Goal: Task Accomplishment & Management: Use online tool/utility

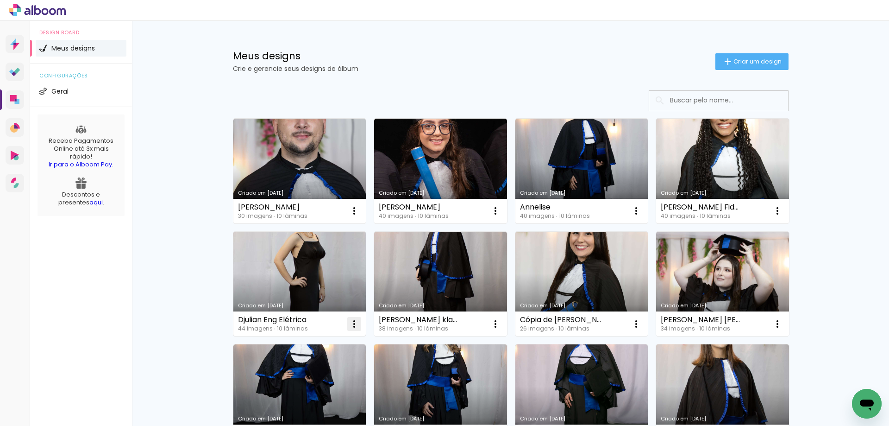
click at [353, 323] on iron-icon at bounding box center [354, 323] width 11 height 11
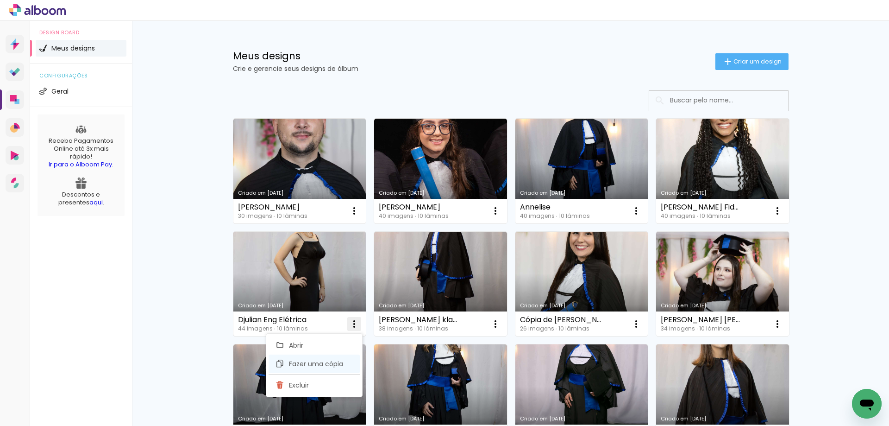
click at [314, 364] on span "Fazer uma cópia" at bounding box center [316, 363] width 54 height 6
type input "Cópia de Djulian Eng Elétrica"
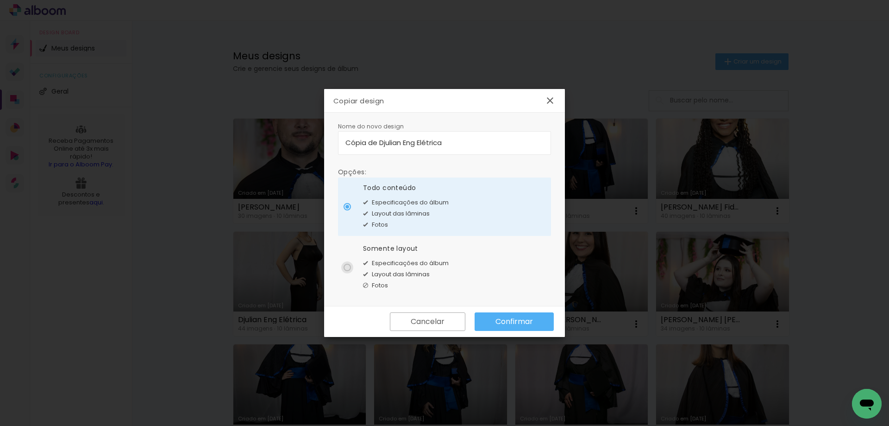
click at [346, 270] on div at bounding box center [347, 266] width 7 height 7
type paper-radio-button "on"
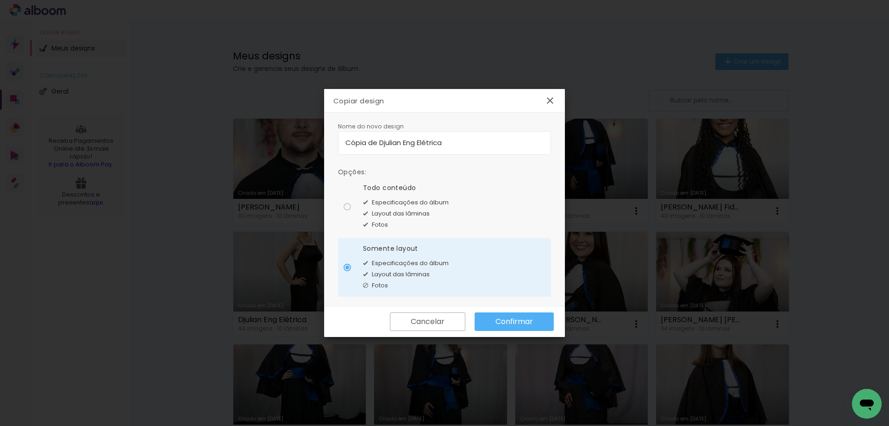
drag, startPoint x: 470, startPoint y: 147, endPoint x: 213, endPoint y: 118, distance: 258.7
click at [213, 118] on body "link( href="../../bower_components/polymer/polymer.html" rel="import" ) picture…" at bounding box center [444, 213] width 889 height 426
type input "L"
type input "[PERSON_NAME]"
type paper-input "[PERSON_NAME]"
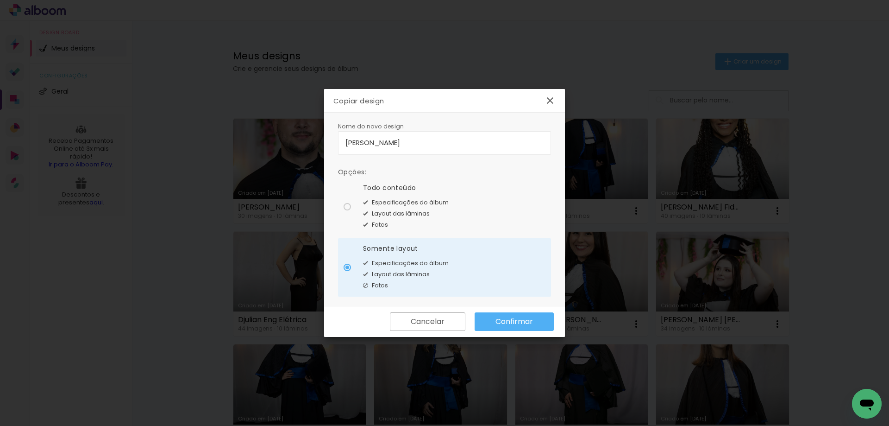
click at [494, 318] on paper-button "Confirmar" at bounding box center [514, 321] width 79 height 19
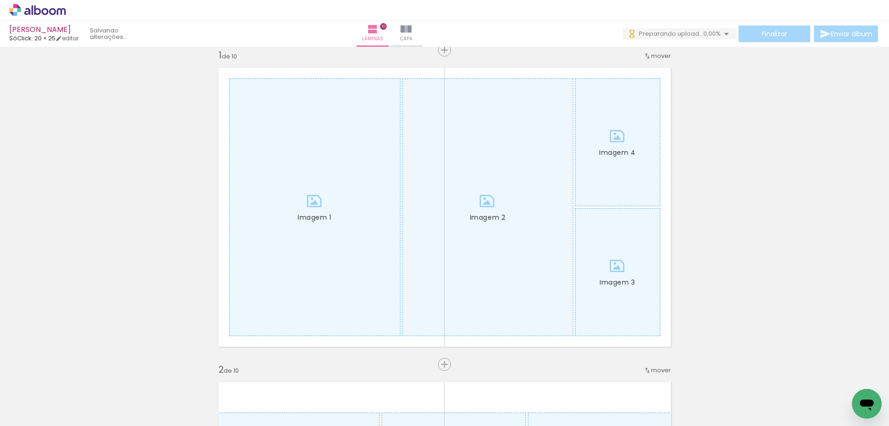
click at [47, 13] on icon at bounding box center [45, 11] width 7 height 7
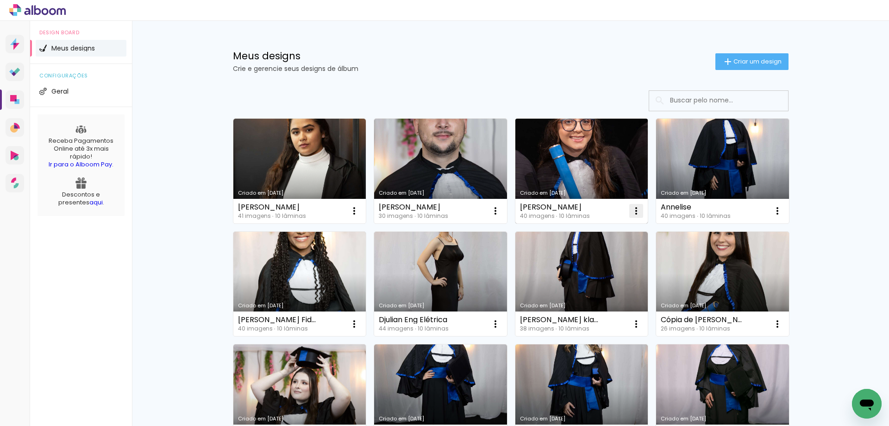
click at [631, 210] on iron-icon at bounding box center [636, 210] width 11 height 11
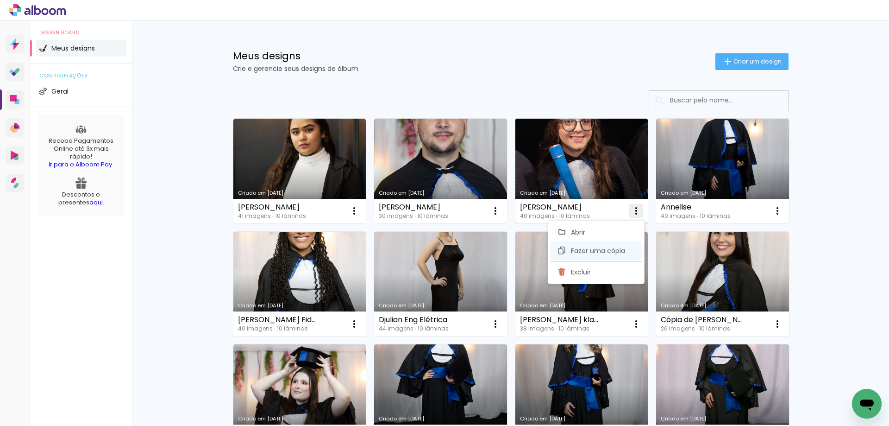
click at [599, 247] on span "Fazer uma cópia" at bounding box center [598, 250] width 54 height 6
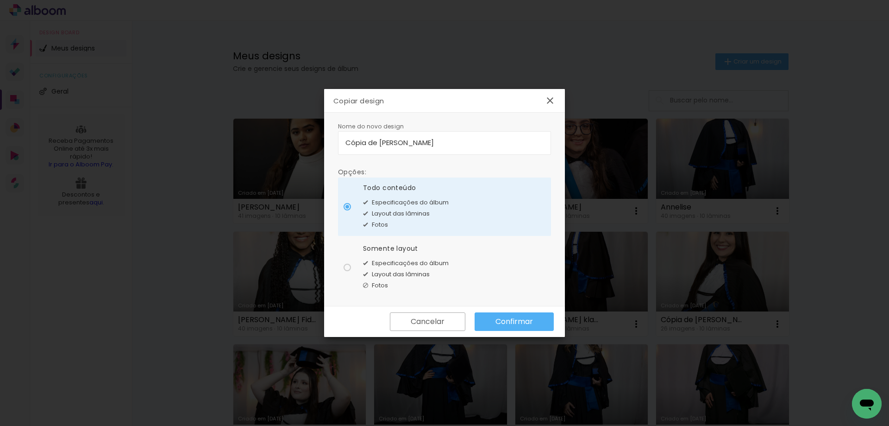
drag, startPoint x: 499, startPoint y: 148, endPoint x: 250, endPoint y: 120, distance: 250.7
click at [250, 120] on body "link( href="../../bower_components/polymer/polymer.html" rel="import" ) picture…" at bounding box center [444, 213] width 889 height 426
drag, startPoint x: 484, startPoint y: 144, endPoint x: 163, endPoint y: 113, distance: 323.3
click at [163, 113] on body "link( href="../../bower_components/polymer/polymer.html" rel="import" ) picture…" at bounding box center [444, 213] width 889 height 426
type input "[PERSON_NAME]"
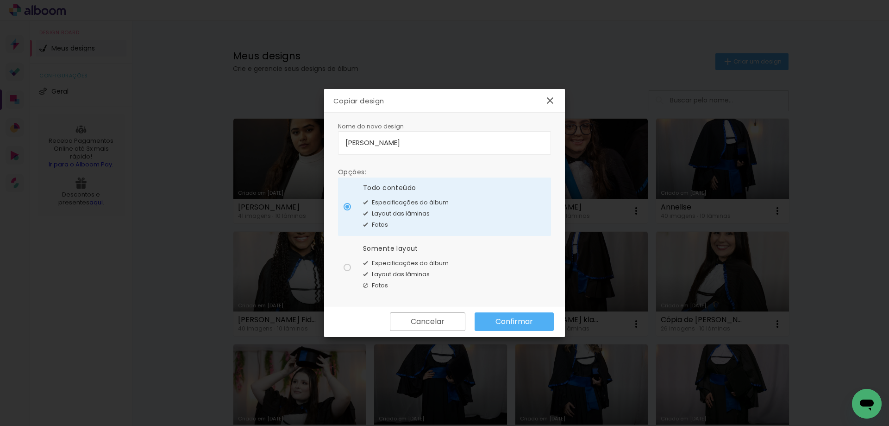
type paper-input "[PERSON_NAME]"
click at [350, 264] on div at bounding box center [347, 266] width 7 height 7
type paper-radio-button "on"
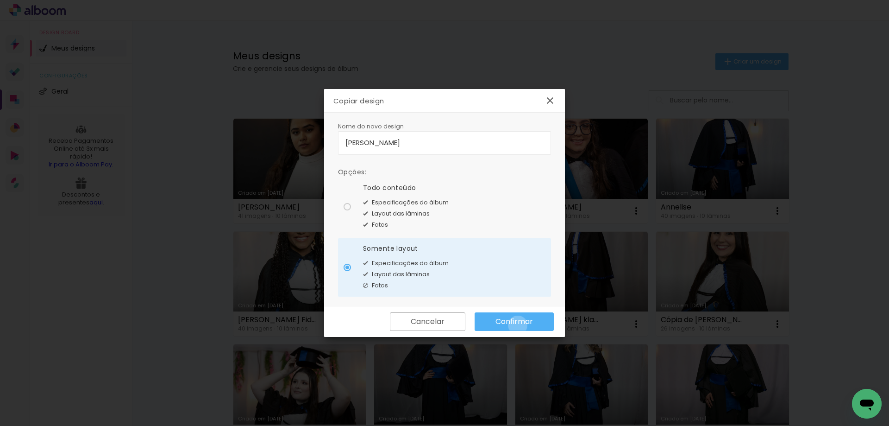
click at [0, 0] on slot "Confirmar" at bounding box center [0, 0] width 0 height 0
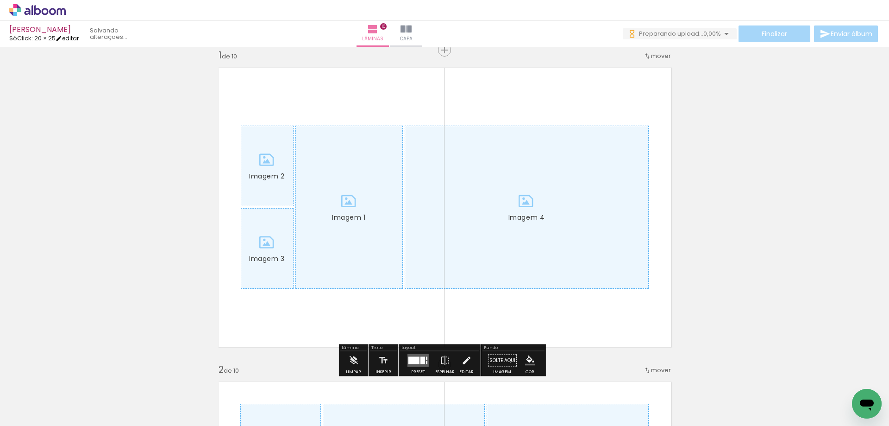
click at [77, 40] on link "editar" at bounding box center [67, 38] width 23 height 8
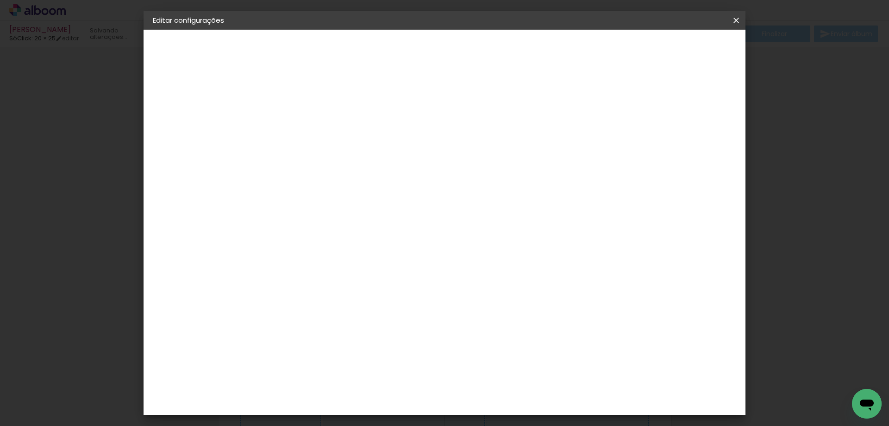
click at [189, 135] on small "25.4 × 40.6 cm" at bounding box center [201, 135] width 40 height 6
click at [355, 153] on div "Escolha o tamanho" at bounding box center [328, 171] width 54 height 43
click at [355, 152] on div "Escolha o tamanho" at bounding box center [328, 171] width 54 height 43
click at [165, 115] on iron-icon at bounding box center [162, 114] width 11 height 11
click at [361, 179] on input at bounding box center [328, 176] width 94 height 12
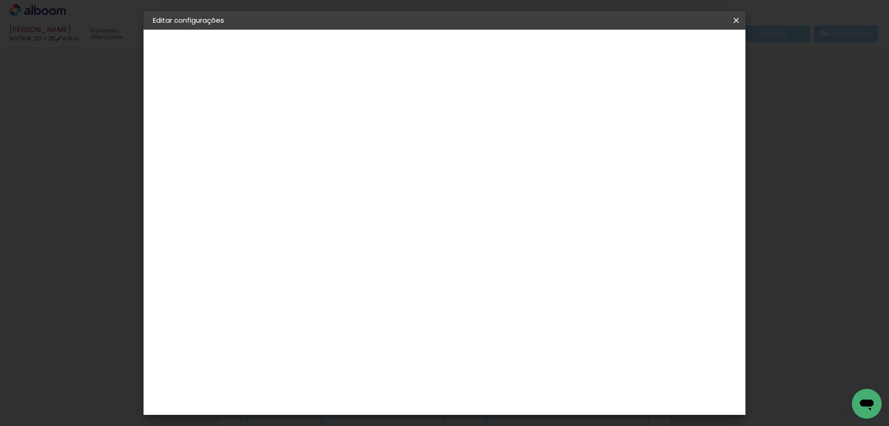
type input "só"
type paper-input "só"
click at [331, 213] on paper-item "SóClick" at bounding box center [318, 209] width 81 height 20
click at [359, 213] on paper-item "SóClick" at bounding box center [318, 209] width 81 height 20
click at [0, 0] on slot "Avançar" at bounding box center [0, 0] width 0 height 0
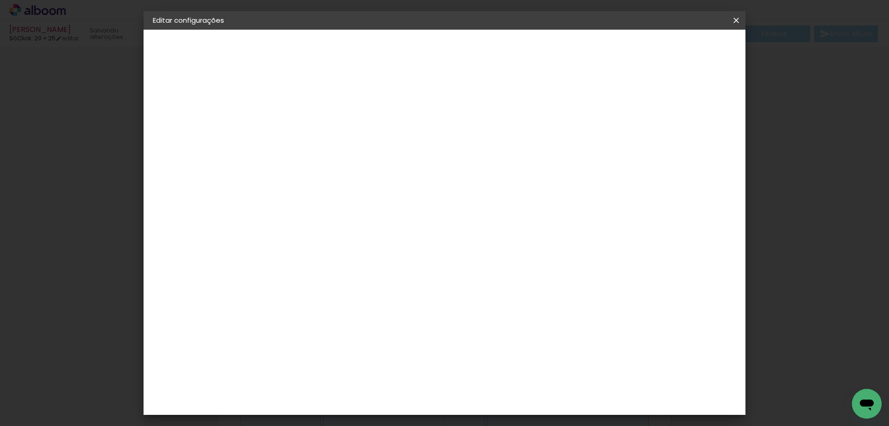
click at [0, 0] on slot "Avançar" at bounding box center [0, 0] width 0 height 0
click at [678, 46] on span "Salvar configurações" at bounding box center [644, 49] width 69 height 6
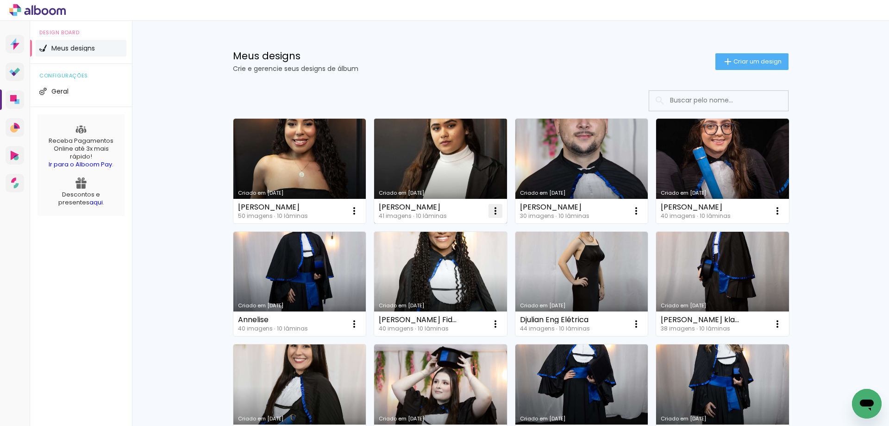
click at [492, 209] on iron-icon at bounding box center [495, 210] width 11 height 11
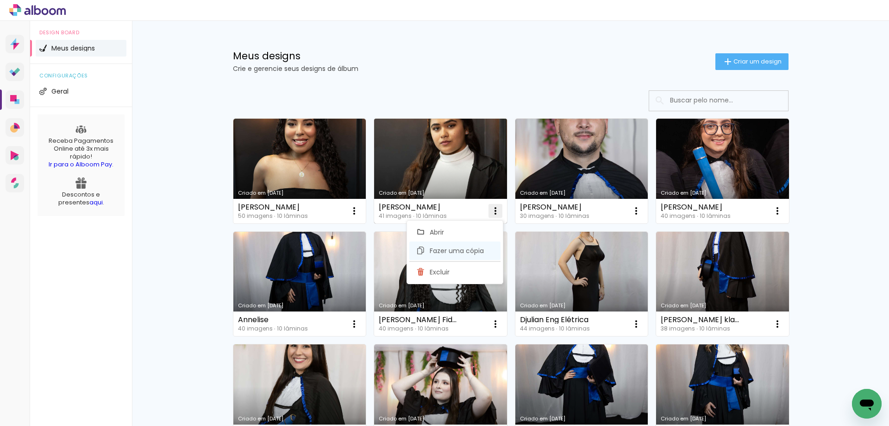
click at [450, 247] on span "Fazer uma cópia" at bounding box center [457, 250] width 54 height 6
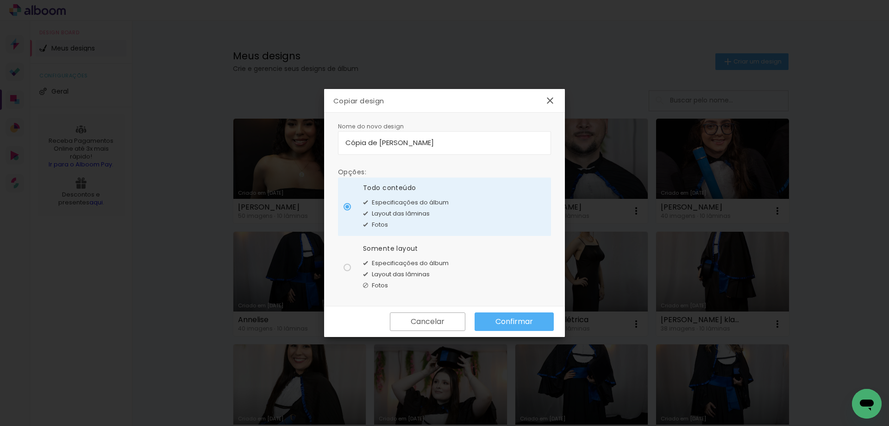
drag, startPoint x: 451, startPoint y: 143, endPoint x: 87, endPoint y: 125, distance: 364.8
click at [87, 125] on body "link( href="../../bower_components/polymer/polymer.html" rel="import" ) picture…" at bounding box center [444, 213] width 889 height 426
type input "M"
type input "Maria Isabel"
type paper-input "Maria Isabel"
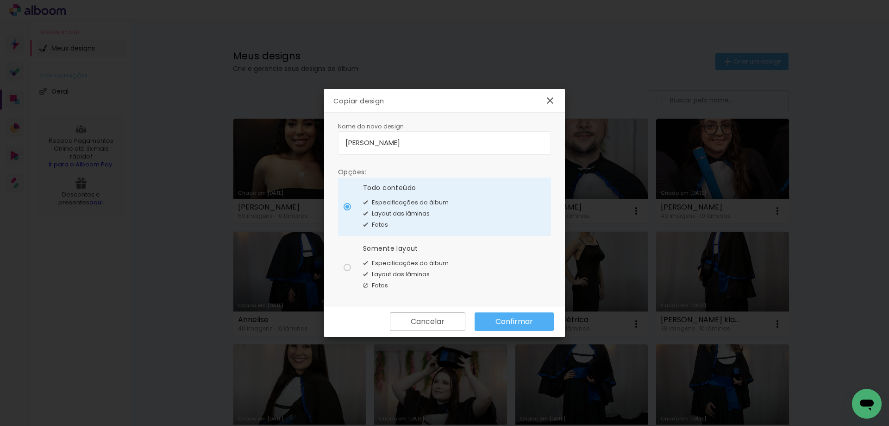
click at [341, 267] on paper-radio-button "Somente layout Especificações do álbum Layout das lâminas Fotos" at bounding box center [444, 267] width 213 height 58
type paper-radio-button "on"
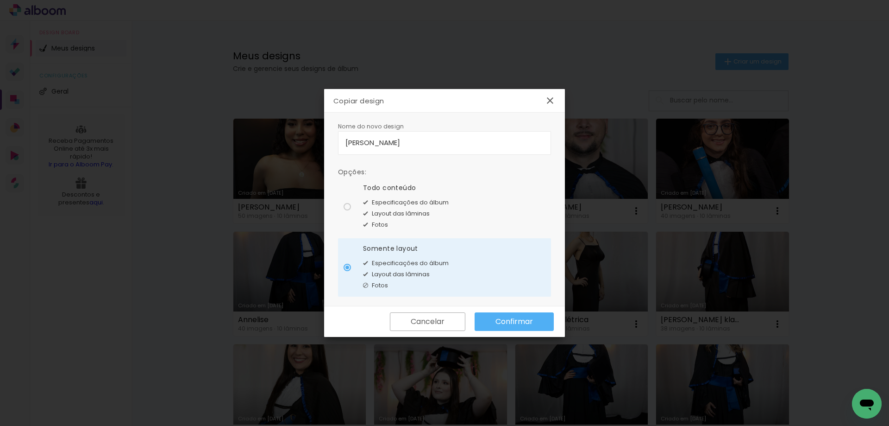
click at [0, 0] on slot "Confirmar" at bounding box center [0, 0] width 0 height 0
